Goal: Transaction & Acquisition: Purchase product/service

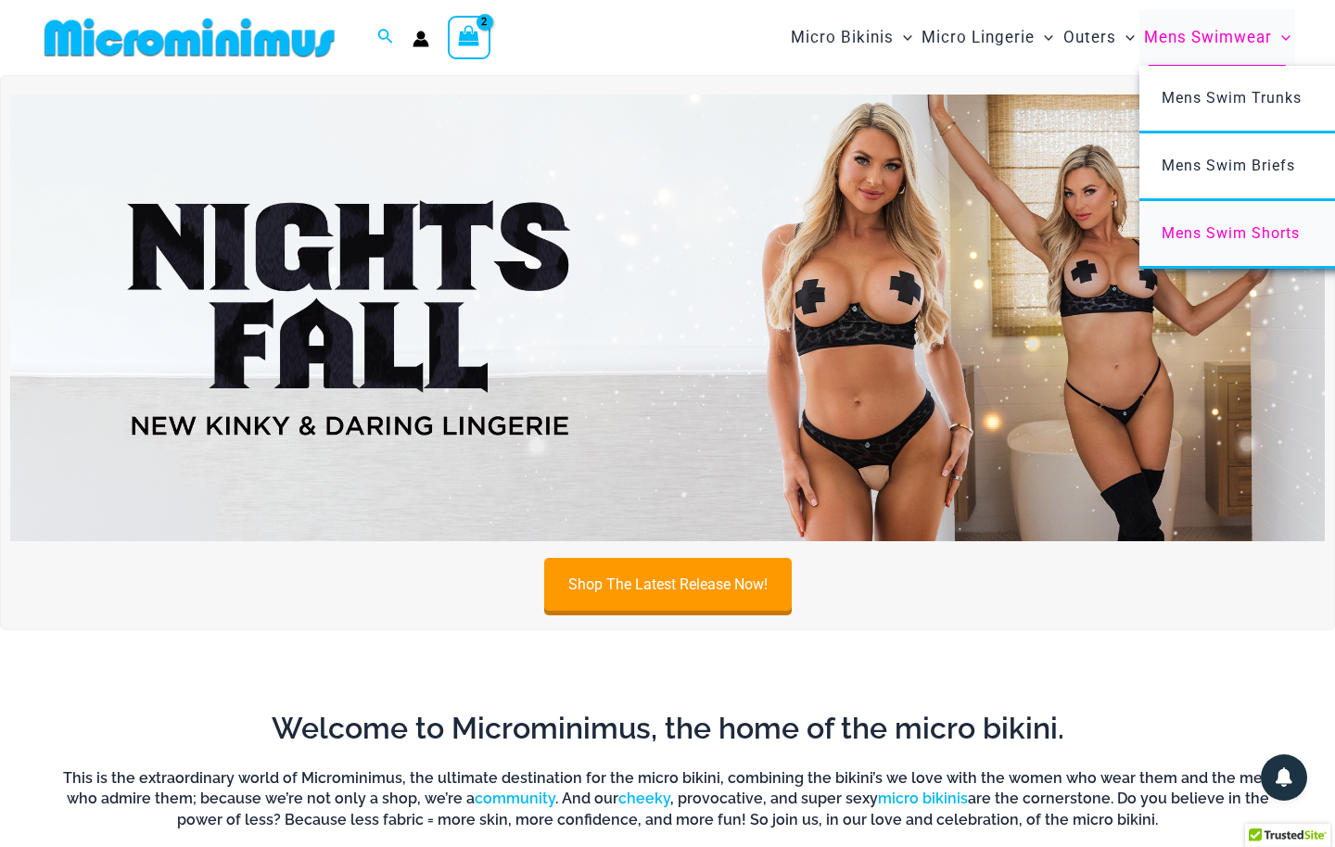
click at [1195, 230] on span "Mens Swim Shorts" at bounding box center [1231, 233] width 138 height 18
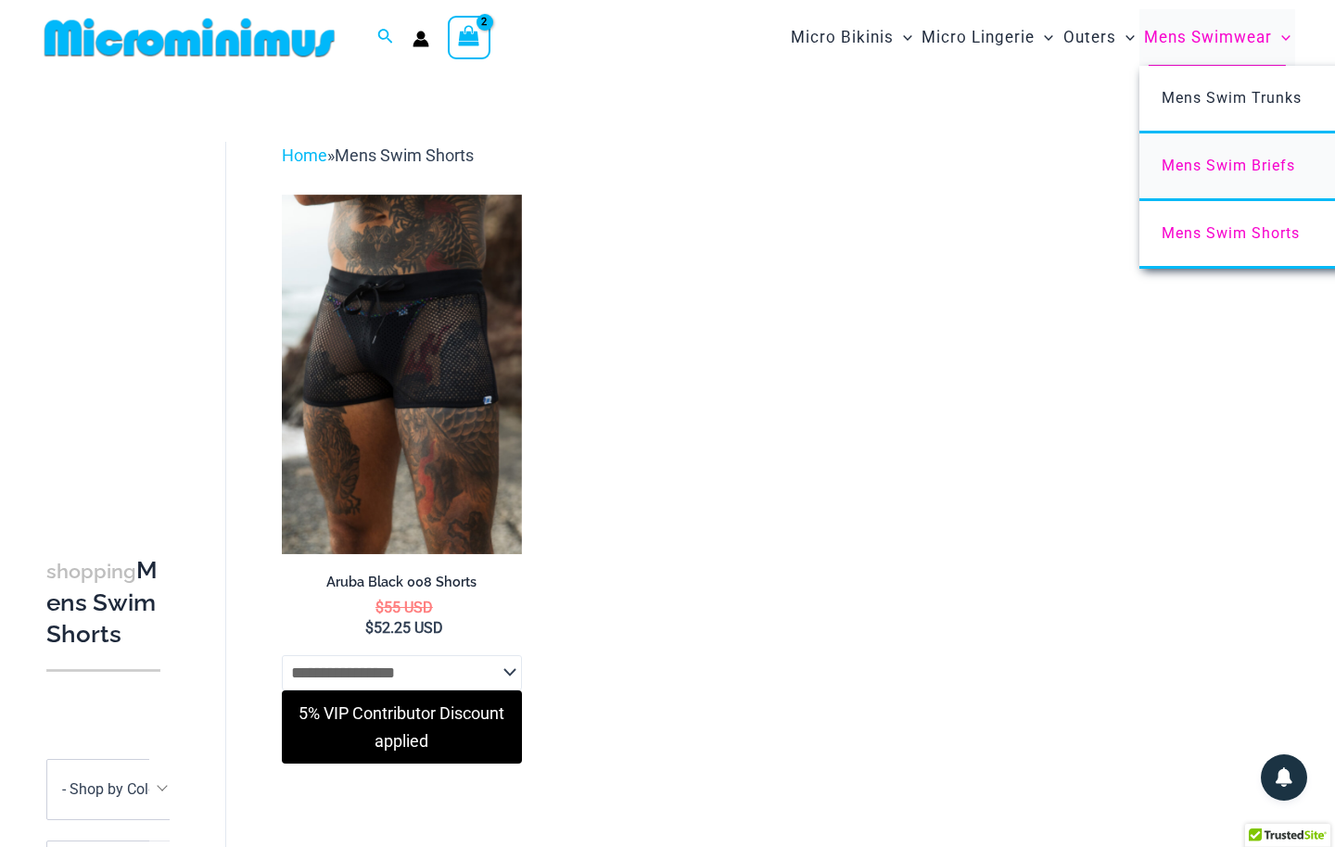
click at [1179, 161] on span "Mens Swim Briefs" at bounding box center [1228, 166] width 133 height 18
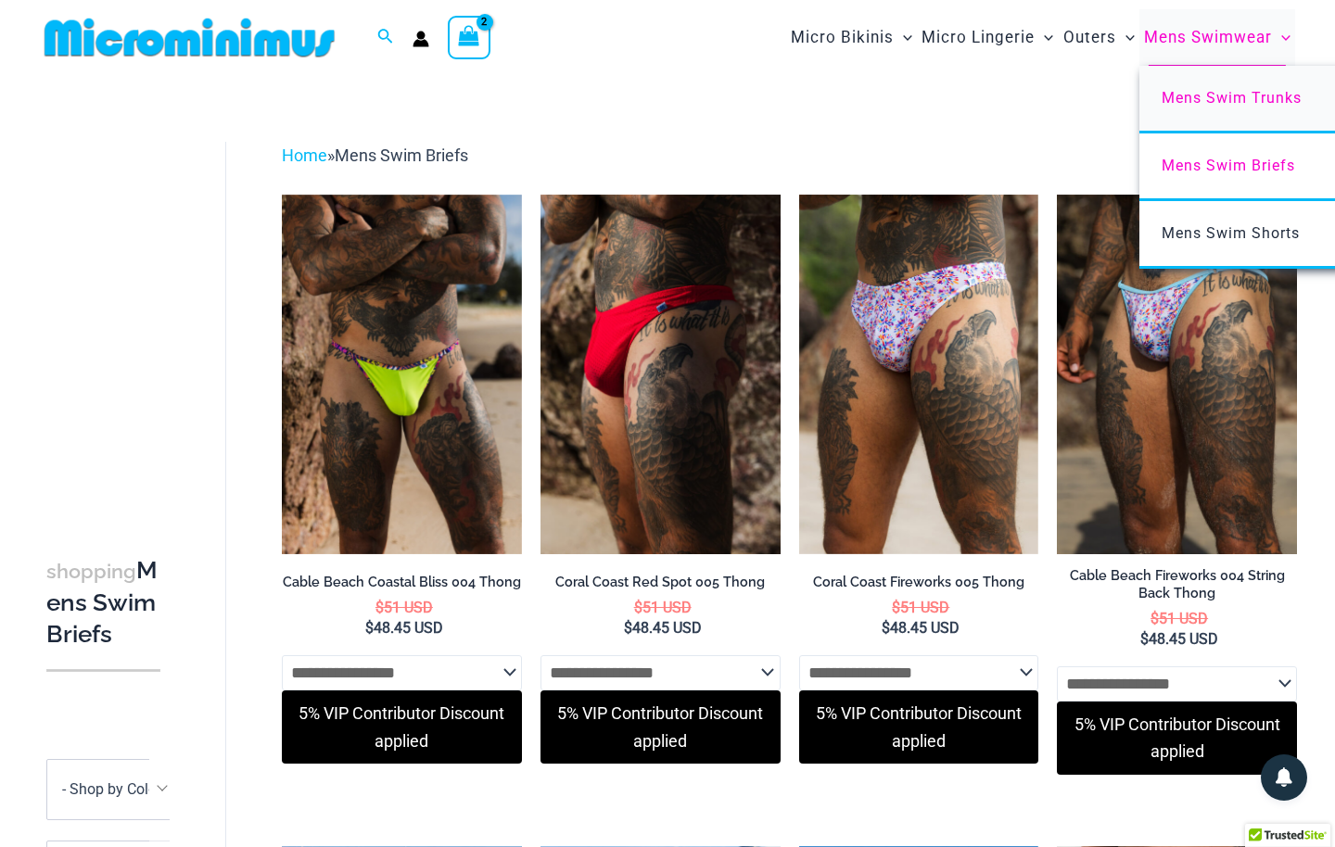
click at [1240, 93] on span "Mens Swim Trunks" at bounding box center [1232, 98] width 140 height 18
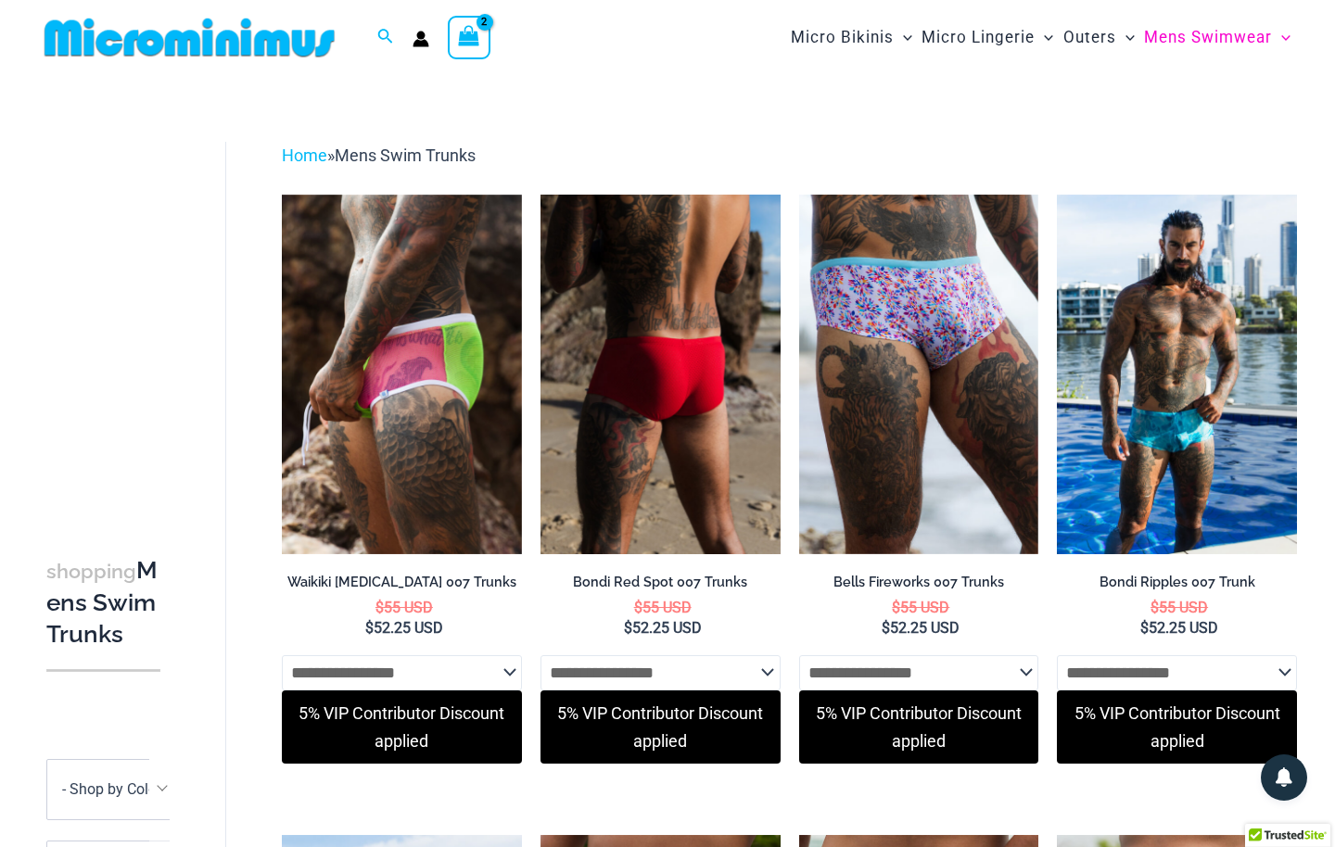
click at [702, 361] on img at bounding box center [660, 375] width 240 height 360
